Goal: Complete application form

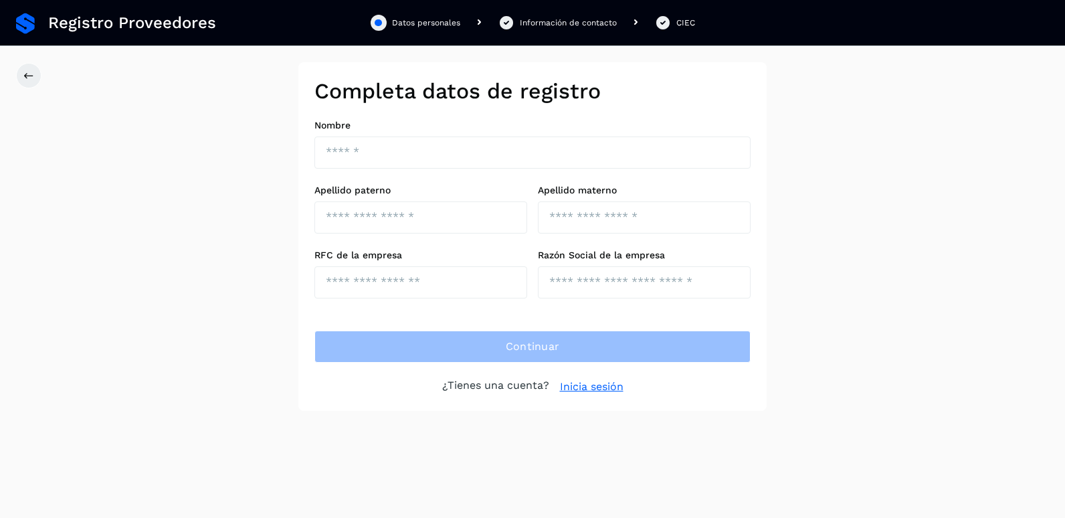
click at [666, 25] on icon at bounding box center [662, 23] width 17 height 16
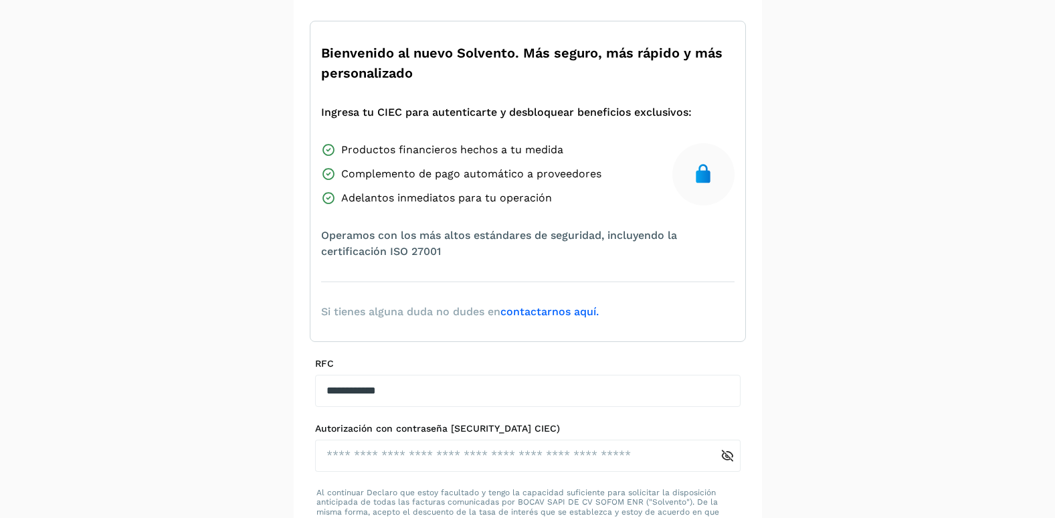
scroll to position [106, 0]
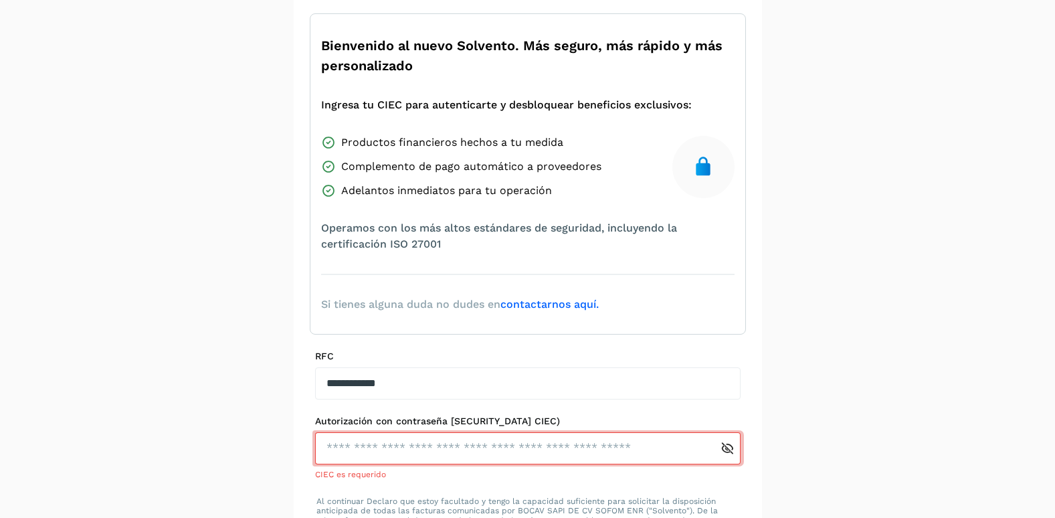
click at [576, 304] on link "contactarnos aquí." at bounding box center [549, 304] width 98 height 13
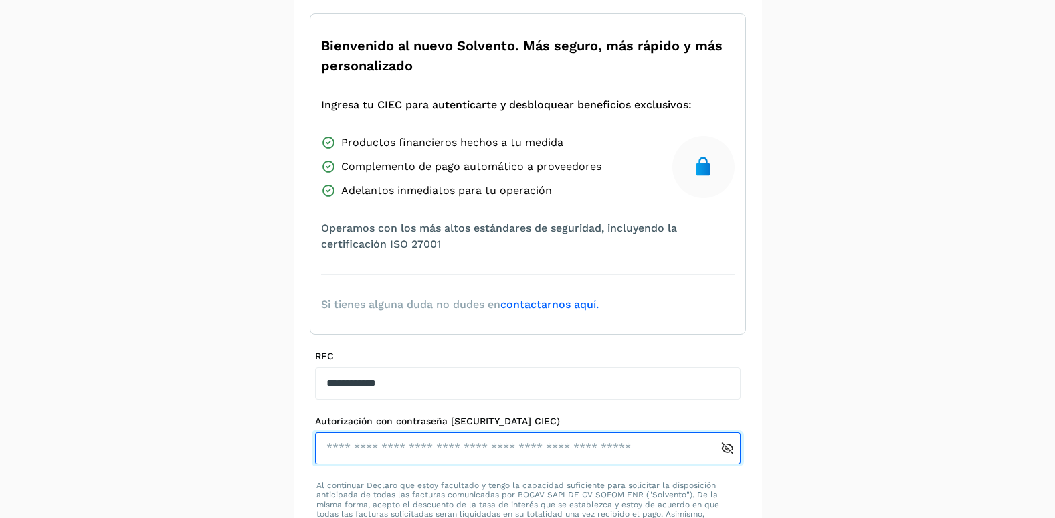
click at [510, 447] on input "text" at bounding box center [517, 448] width 405 height 32
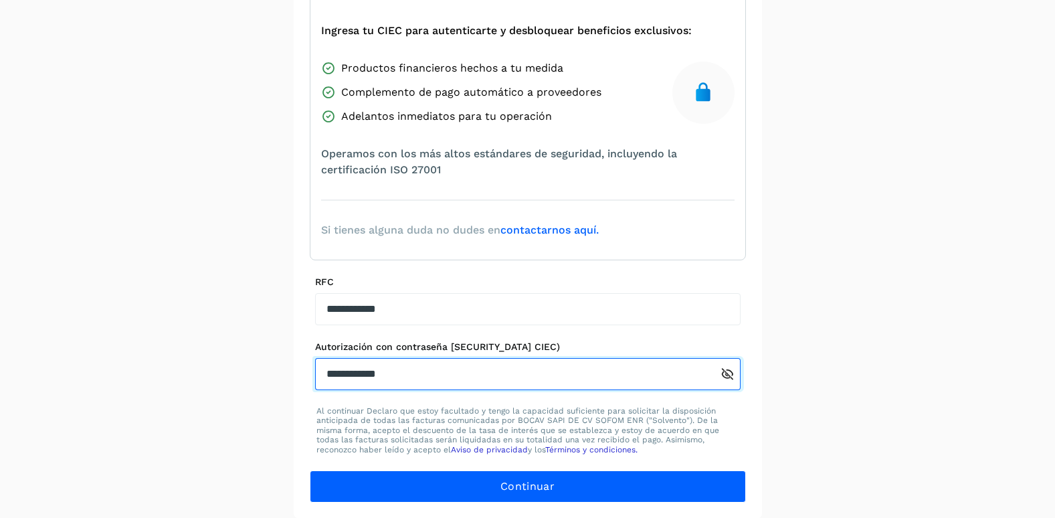
scroll to position [181, 0]
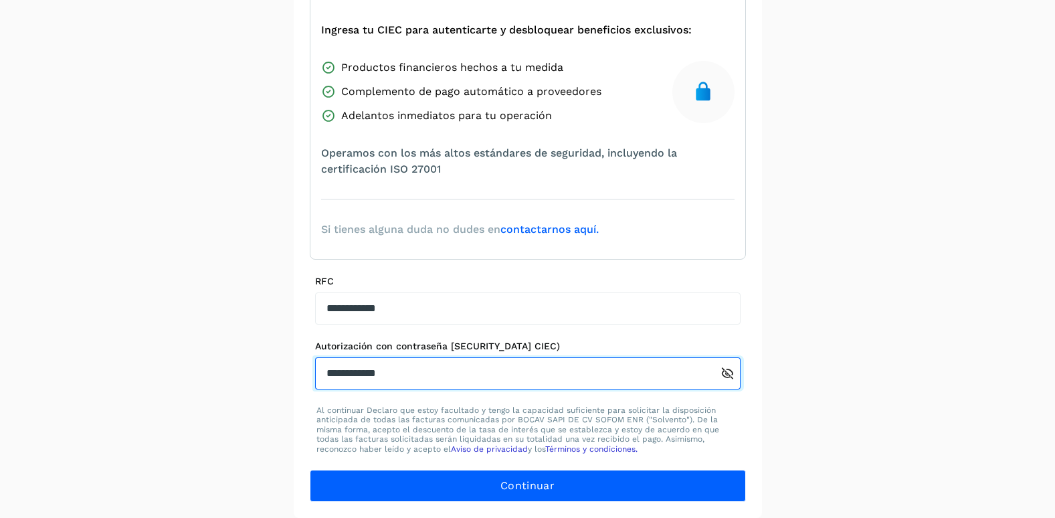
type input "**********"
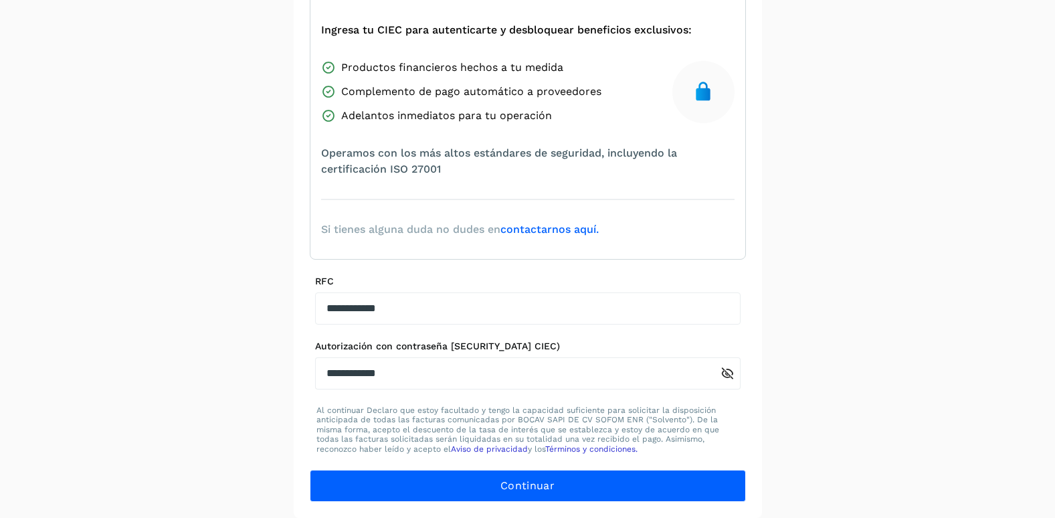
click at [726, 373] on icon at bounding box center [728, 374] width 14 height 14
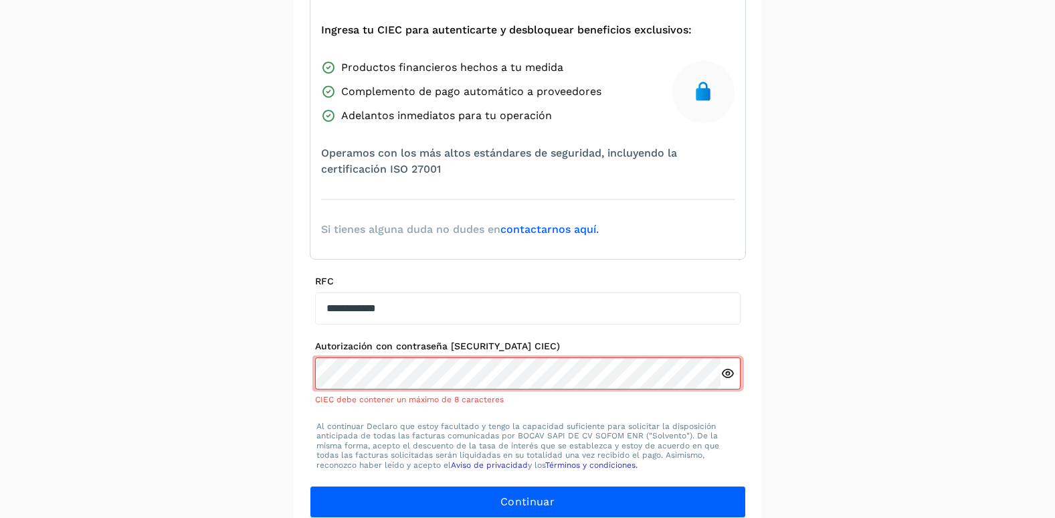
click at [722, 373] on icon at bounding box center [728, 374] width 14 height 14
